Goal: Find specific page/section: Find specific page/section

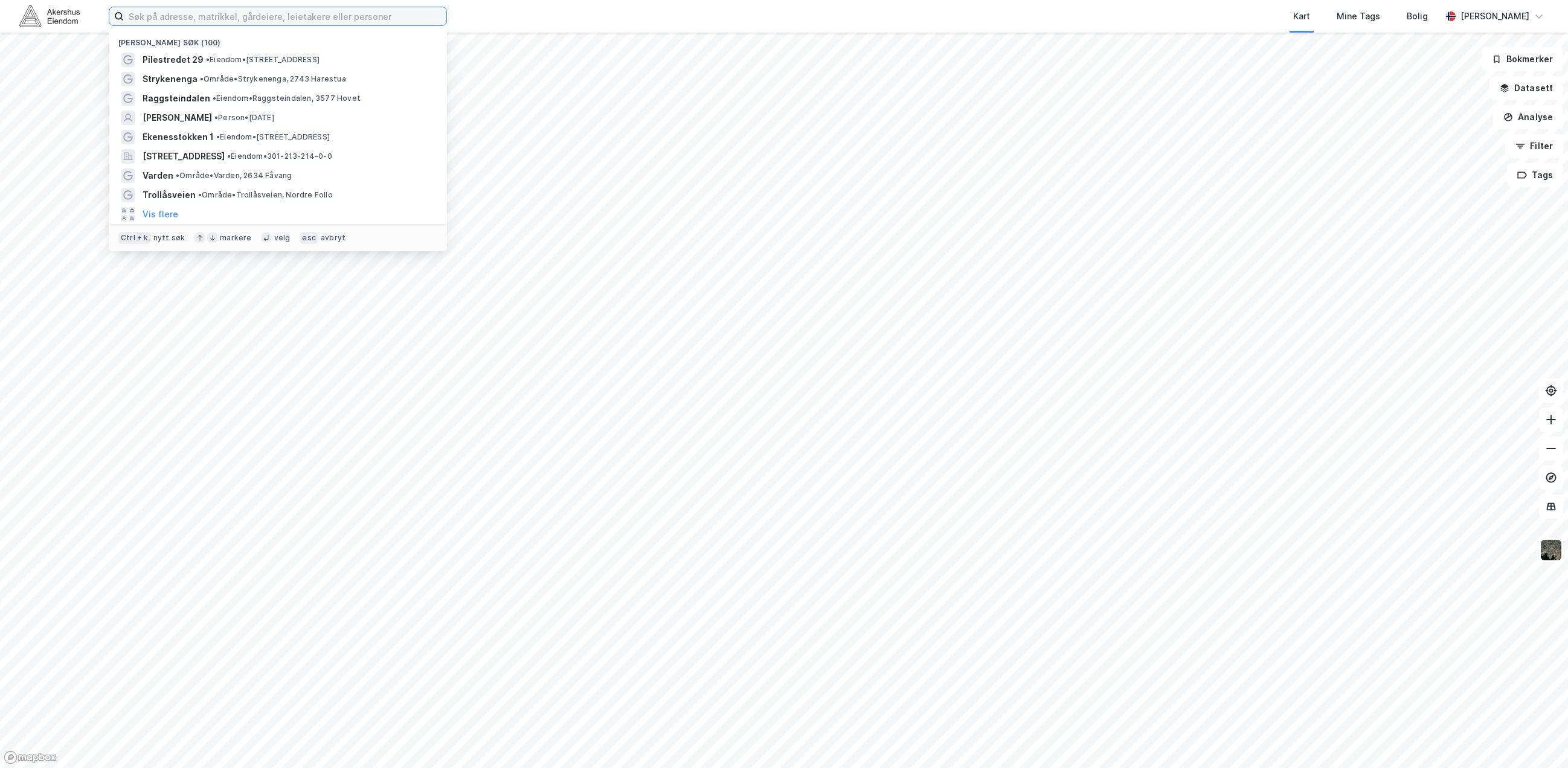
click at [167, 17] on input at bounding box center [285, 16] width 323 height 18
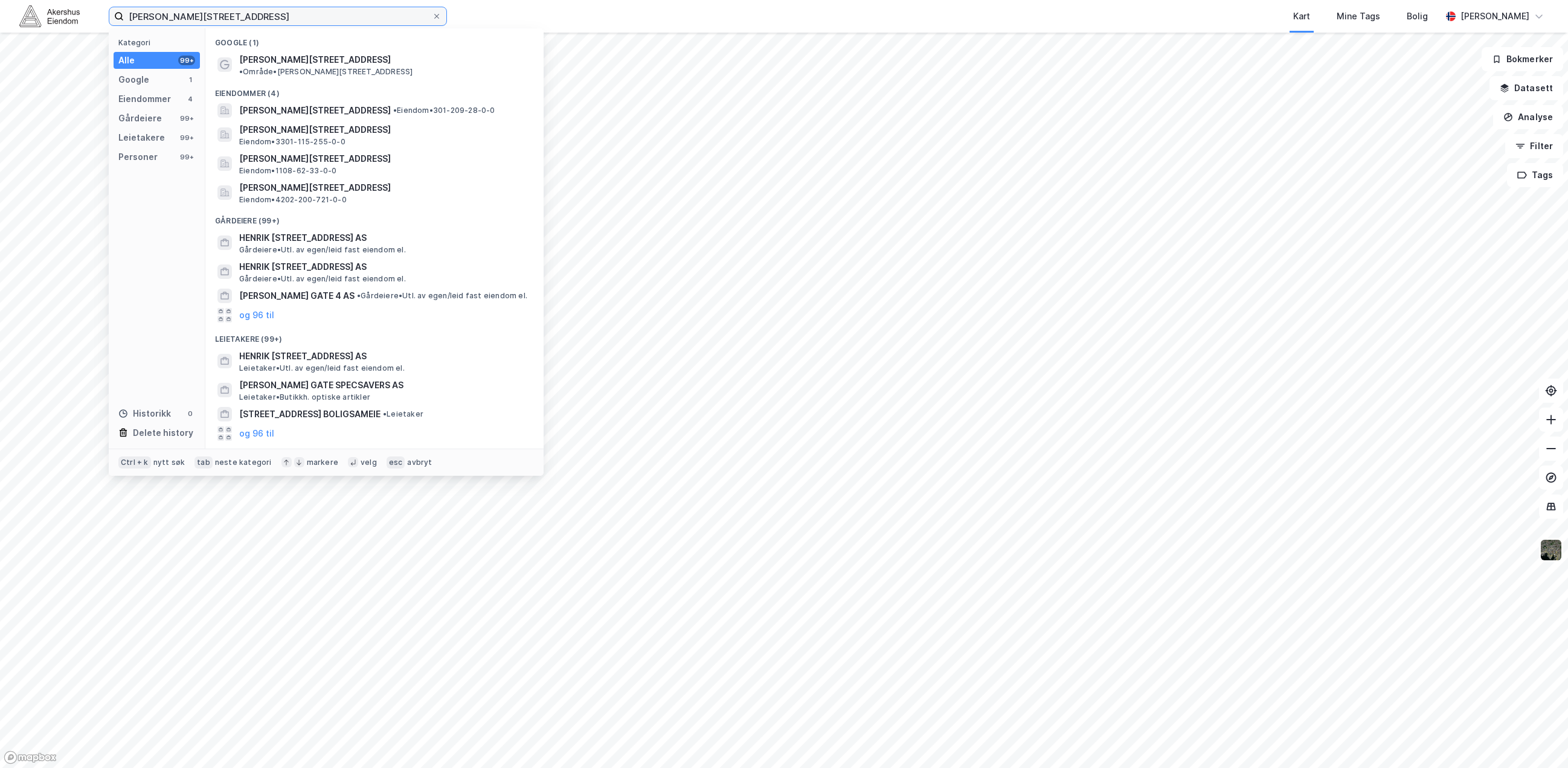
type input "[PERSON_NAME][STREET_ADDRESS]"
click at [282, 57] on span "[PERSON_NAME][STREET_ADDRESS]" at bounding box center [315, 60] width 152 height 15
